Goal: Task Accomplishment & Management: Complete application form

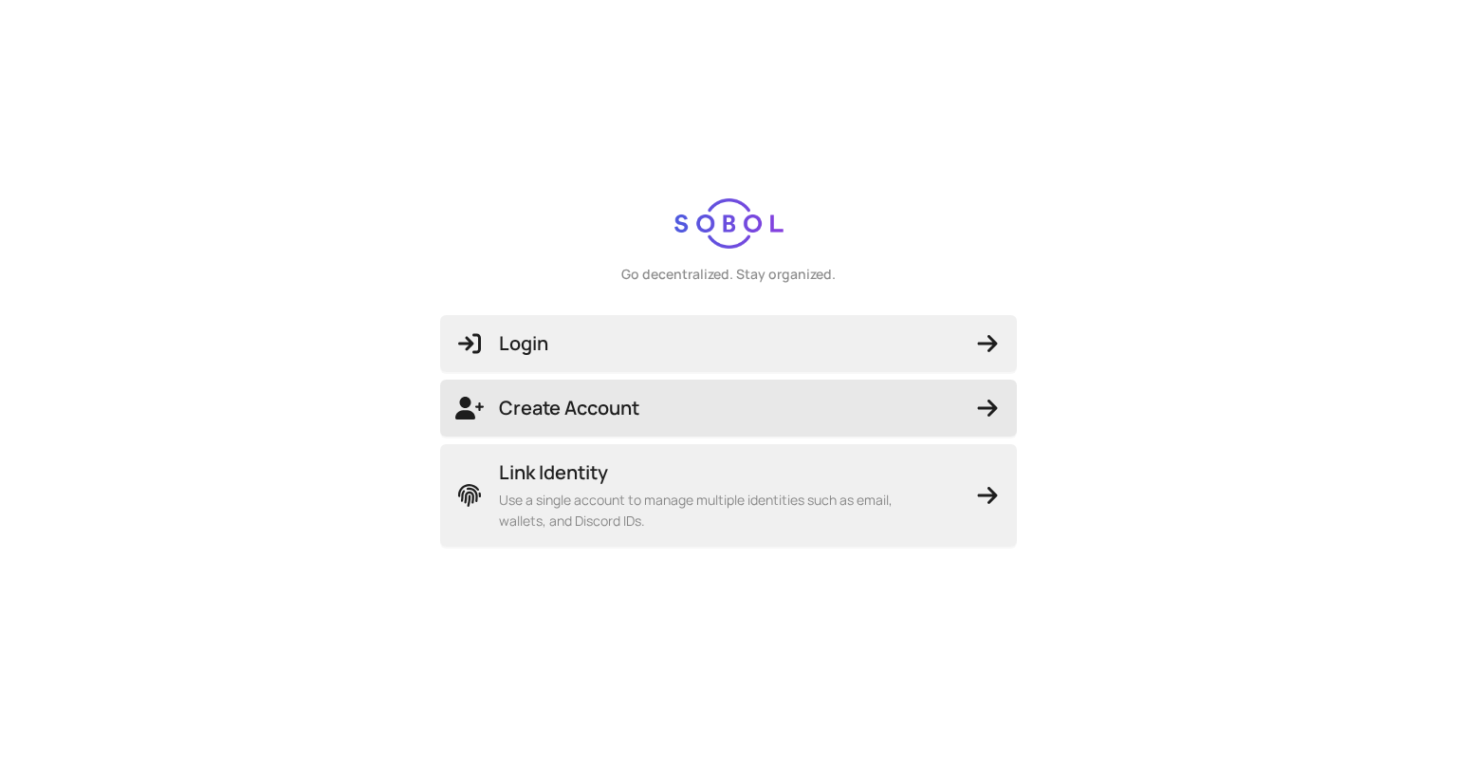
click at [527, 403] on span "Create Account" at bounding box center [728, 408] width 546 height 27
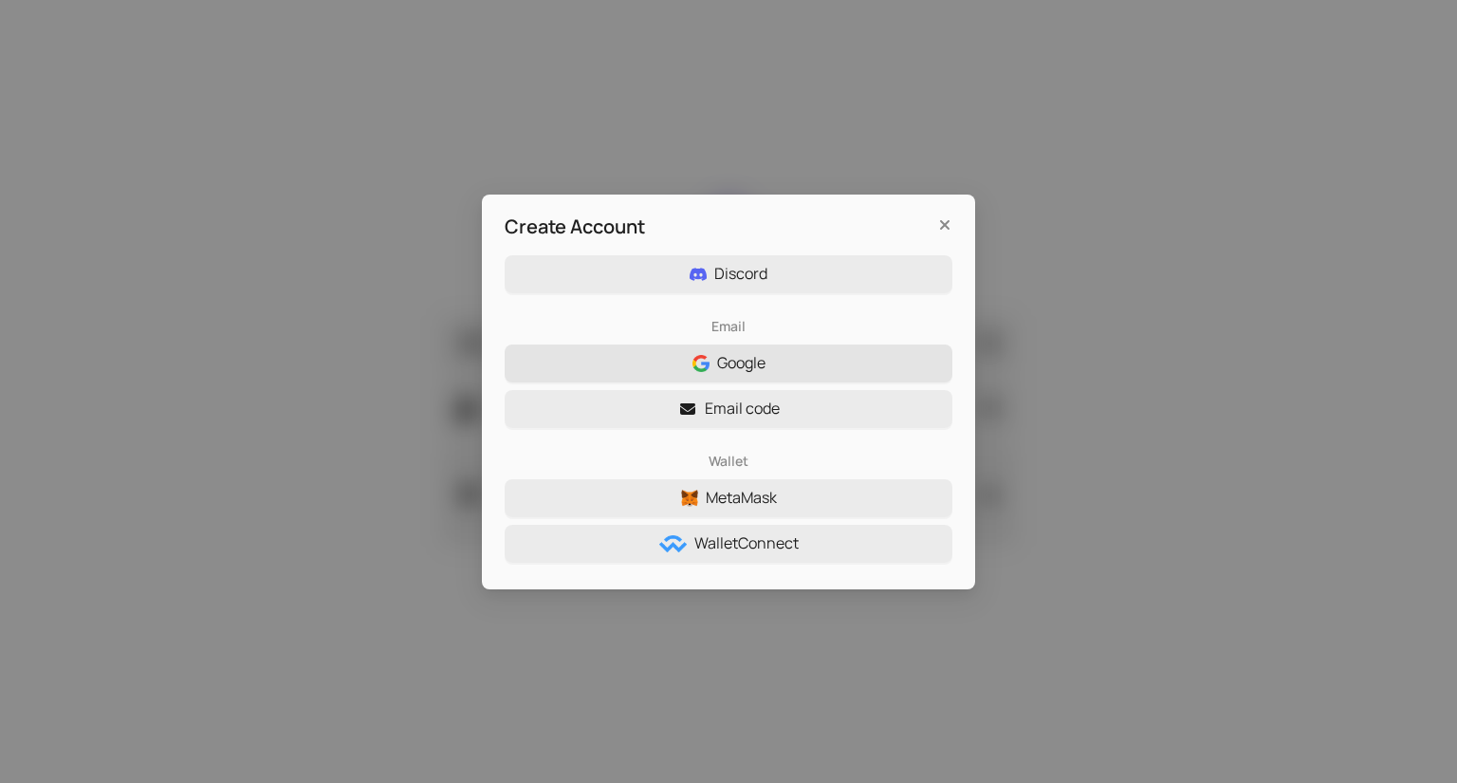
click at [718, 370] on span "Google" at bounding box center [741, 363] width 48 height 24
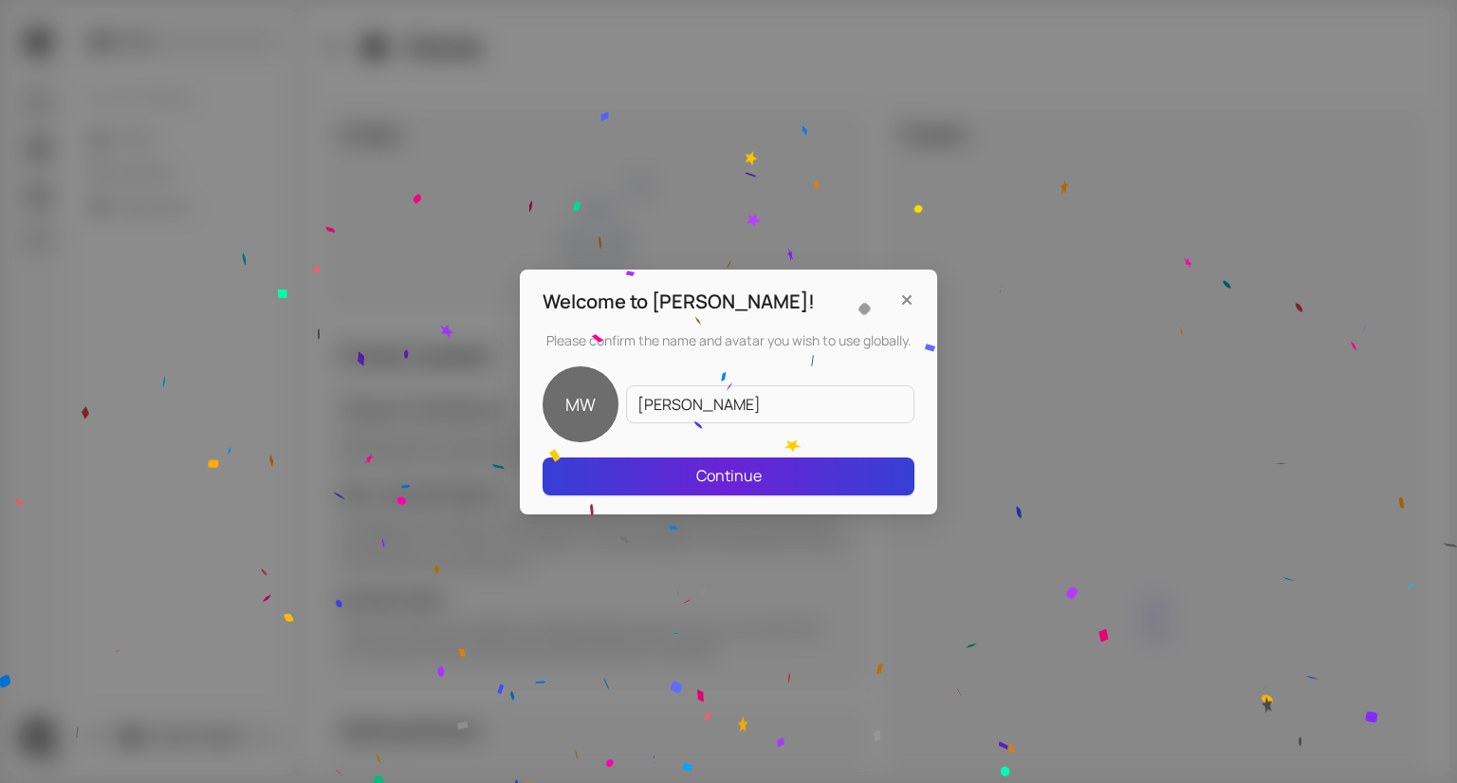
click at [704, 469] on span "Continue" at bounding box center [728, 476] width 65 height 24
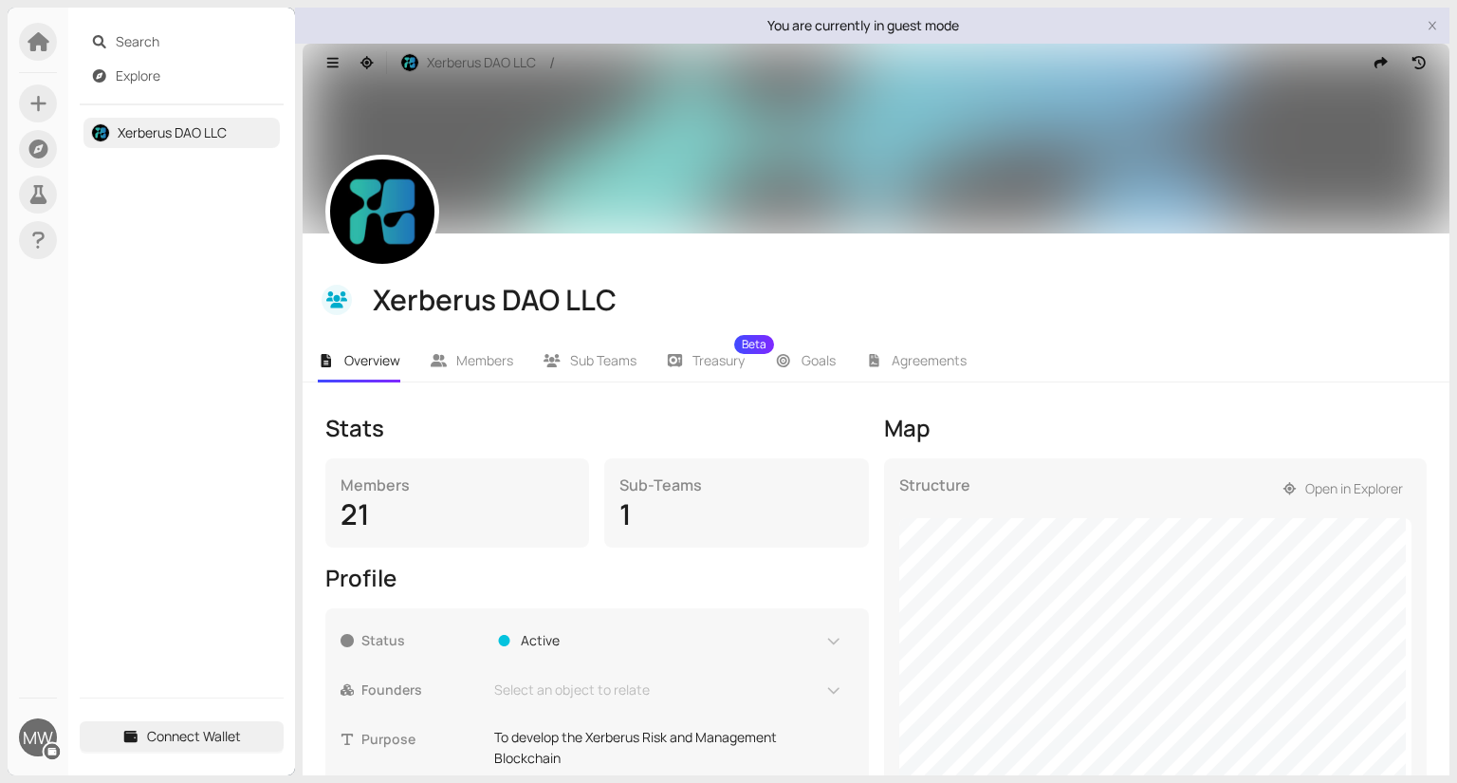
scroll to position [251, 0]
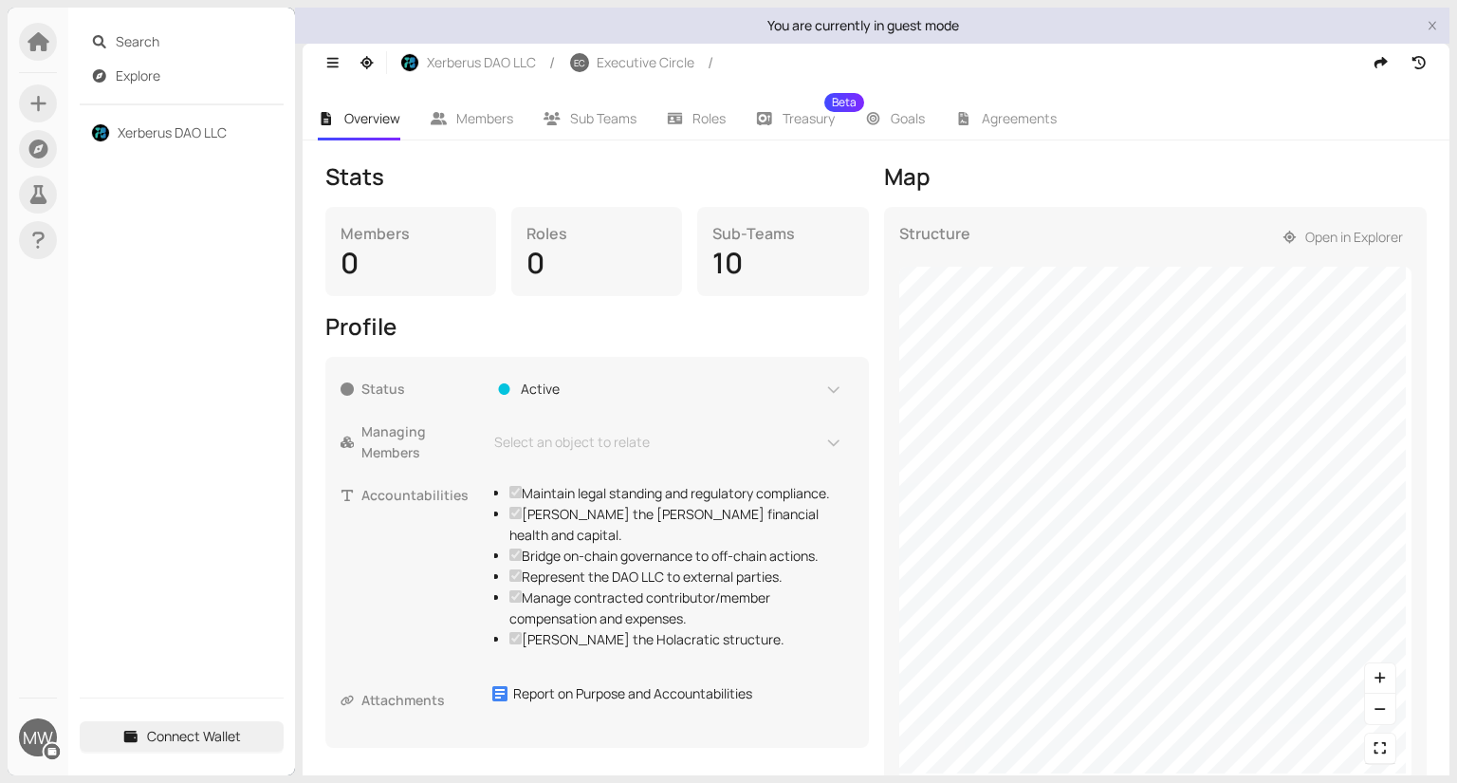
scroll to position [251, 0]
